Goal: Information Seeking & Learning: Learn about a topic

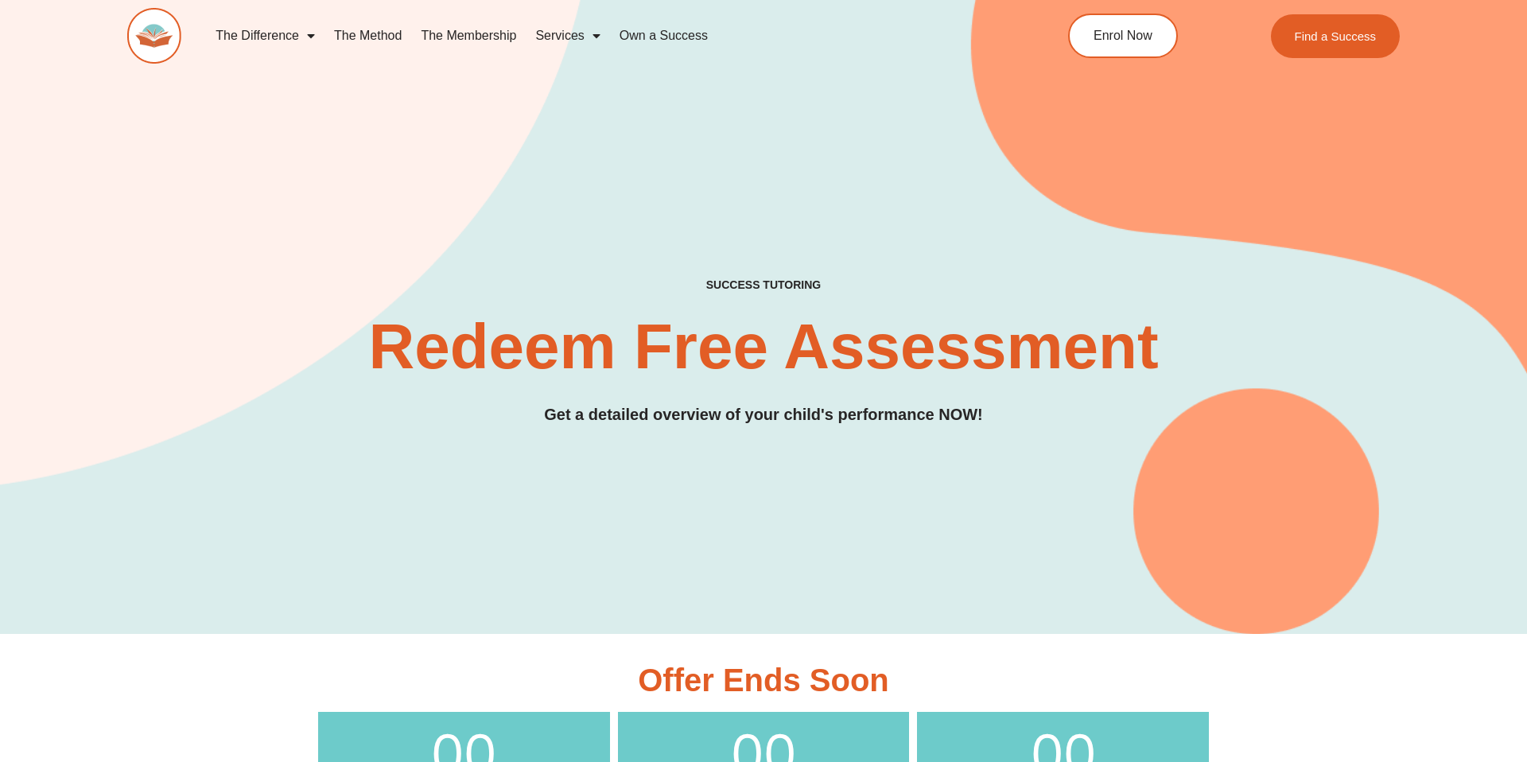
click at [1021, 3] on div "The Difference Personalised Program Inspirational Tutors Motivational Learning …" at bounding box center [763, 45] width 1272 height 91
click at [137, 39] on img at bounding box center [154, 36] width 54 height 56
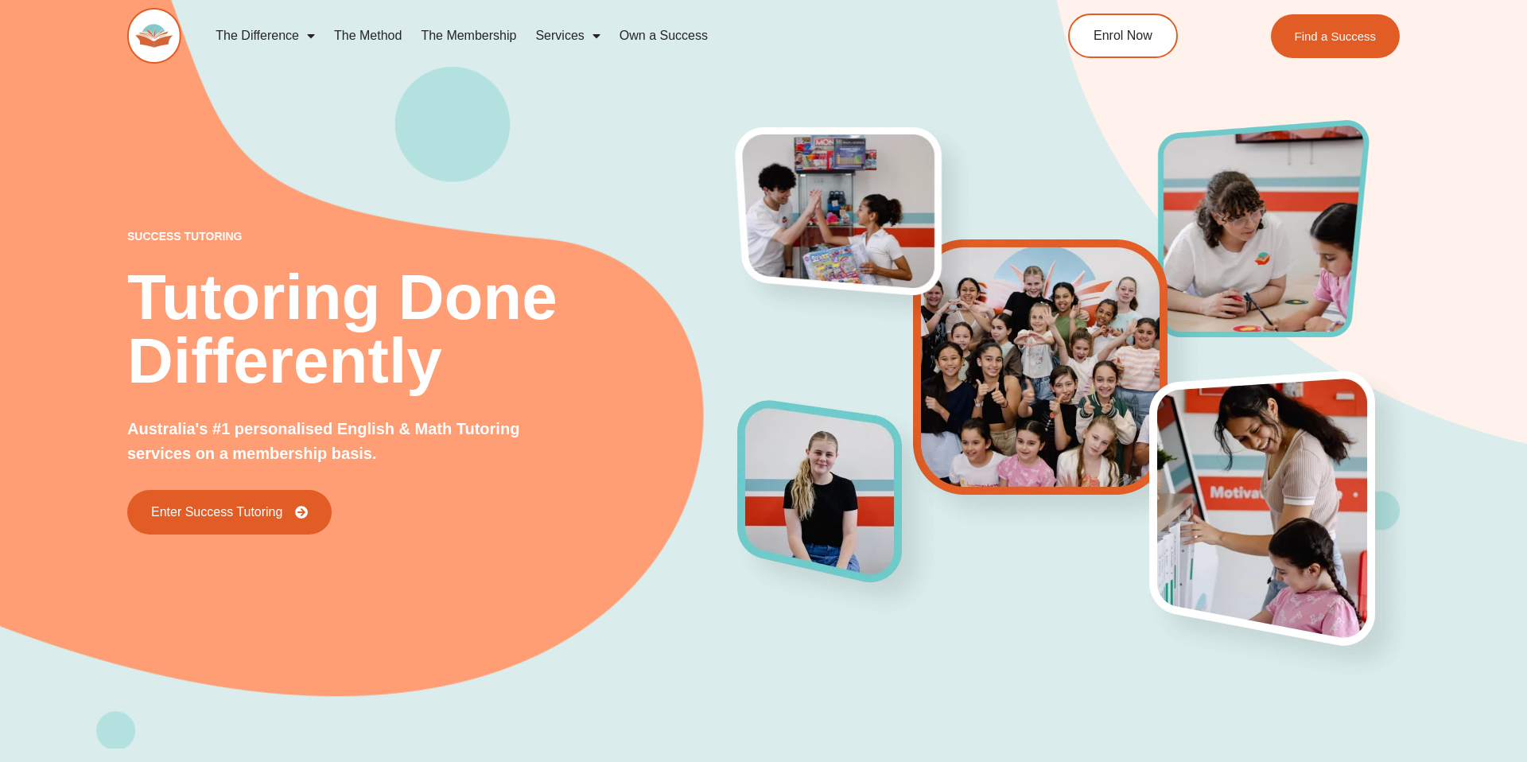
click at [495, 41] on link "The Membership" at bounding box center [468, 35] width 114 height 37
